Goal: Navigation & Orientation: Find specific page/section

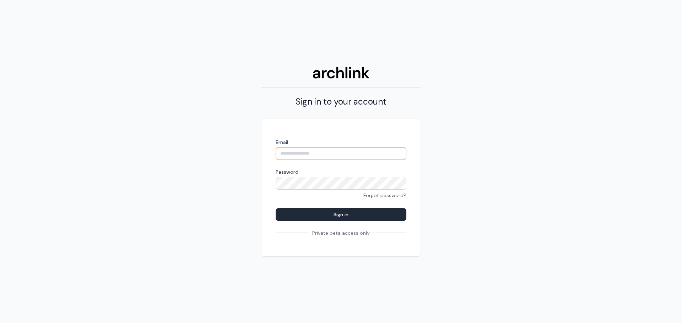
type input "**********"
click at [363, 212] on button "Sign in" at bounding box center [341, 214] width 131 height 13
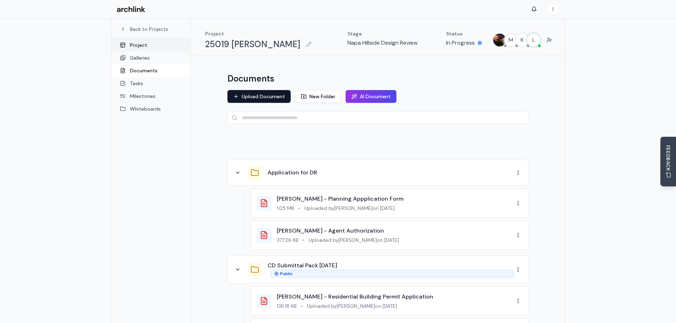
click at [133, 47] on link "Project" at bounding box center [150, 45] width 79 height 13
